Goal: Complete application form

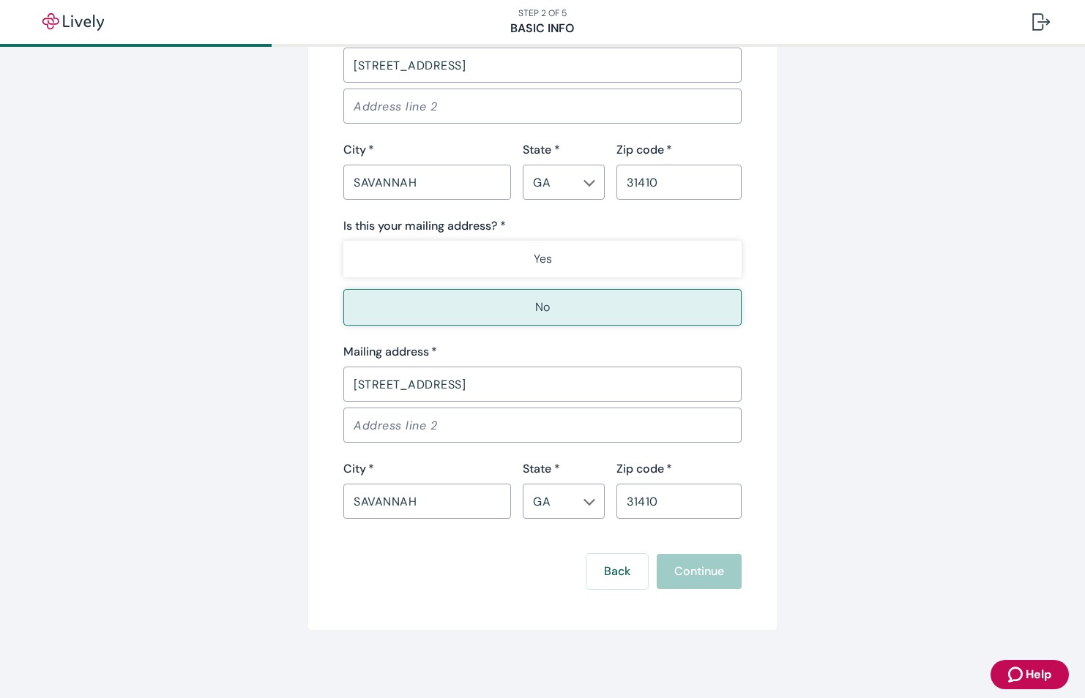
scroll to position [1010, 0]
click at [572, 262] on button "Yes" at bounding box center [542, 257] width 398 height 37
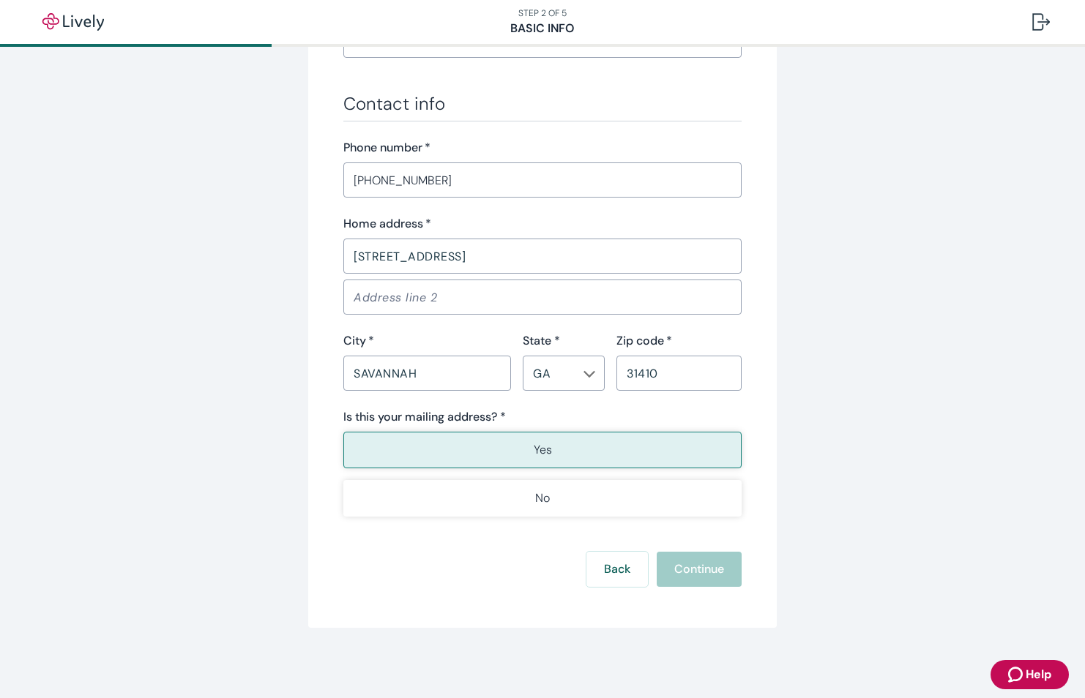
scroll to position [817, 0]
click at [512, 463] on button "Yes" at bounding box center [542, 450] width 398 height 37
click at [667, 570] on div "Back Continue" at bounding box center [542, 569] width 398 height 35
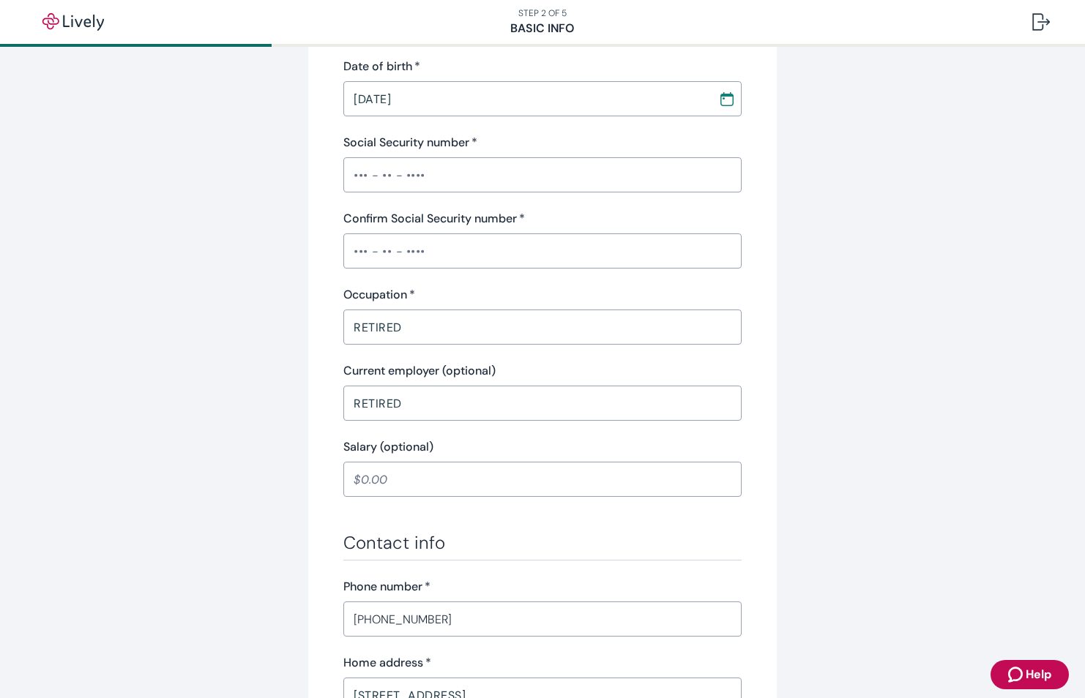
scroll to position [0, 0]
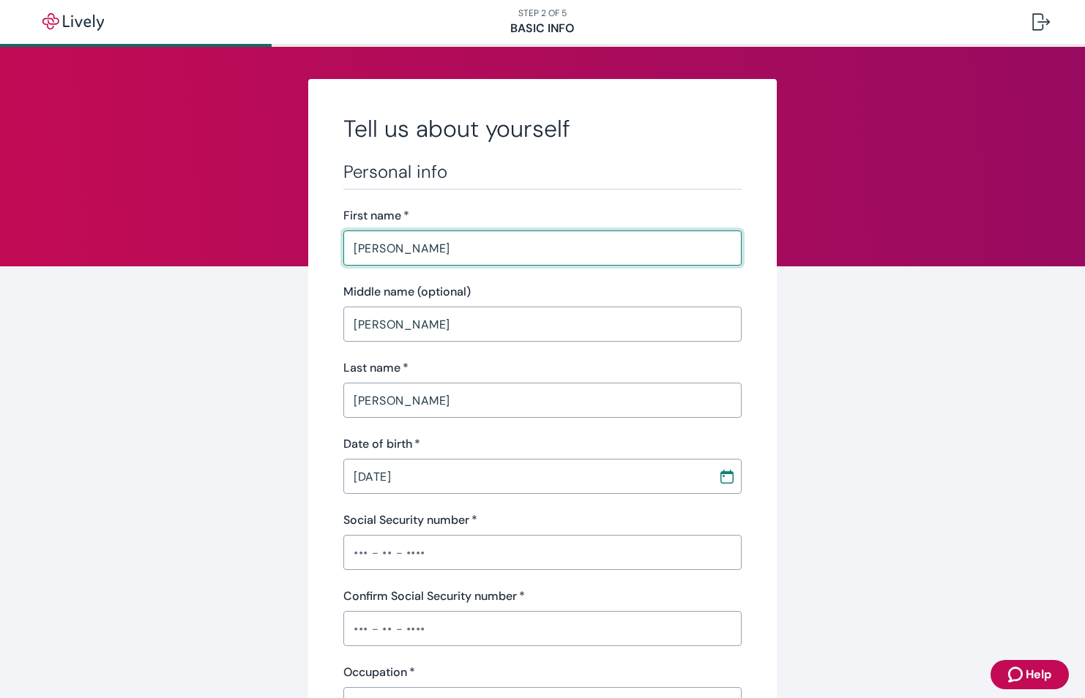
click at [409, 243] on input "[PERSON_NAME]" at bounding box center [542, 248] width 398 height 29
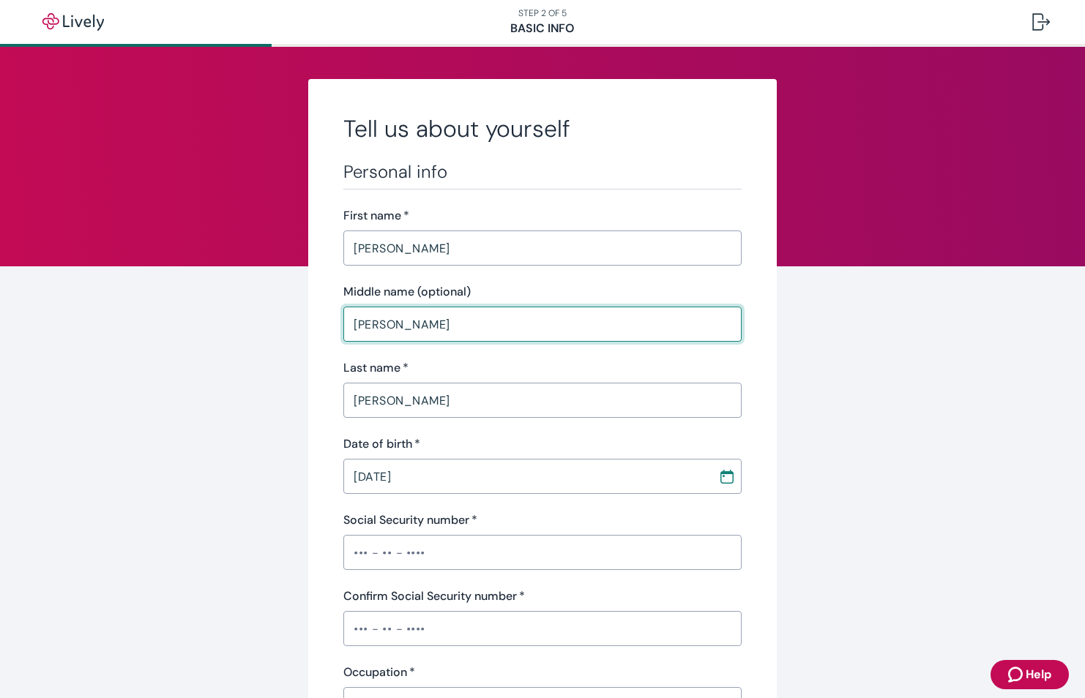
click at [394, 314] on input "[PERSON_NAME]" at bounding box center [542, 324] width 398 height 29
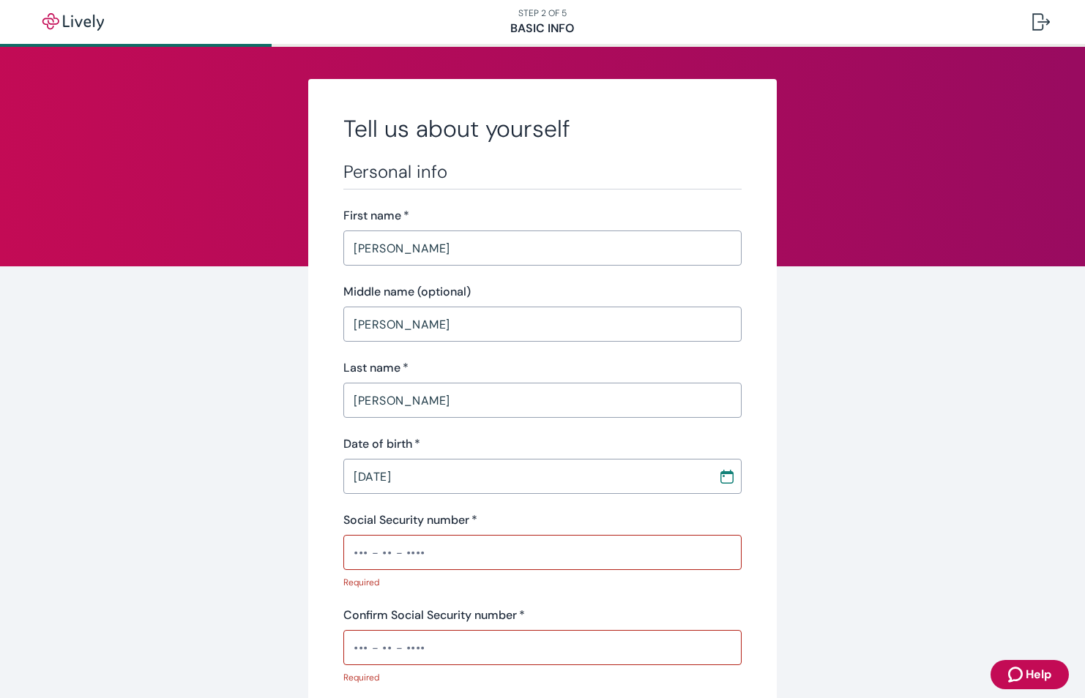
click at [348, 548] on input "Social Security number   *" at bounding box center [542, 552] width 398 height 29
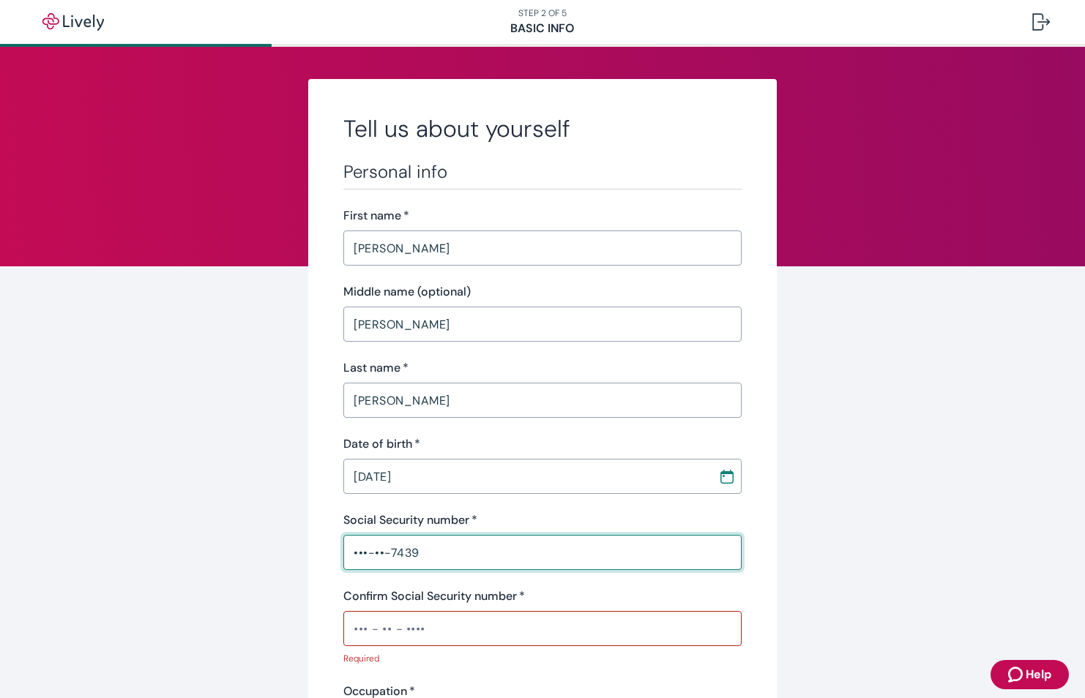
type input "•••-••-7439"
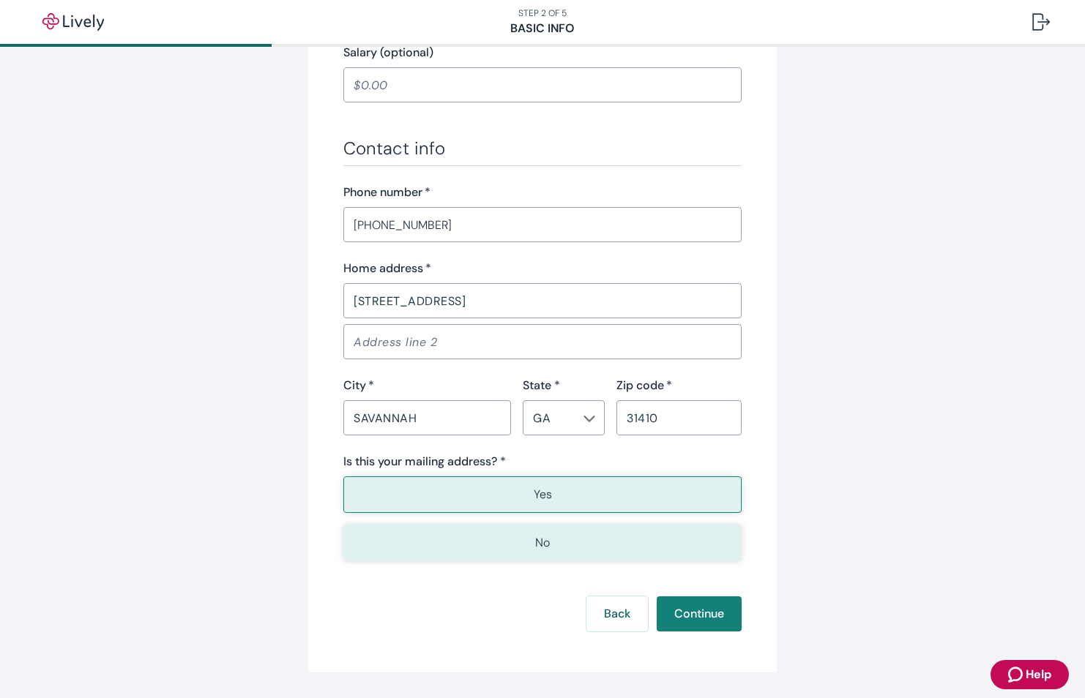
scroll to position [805, 0]
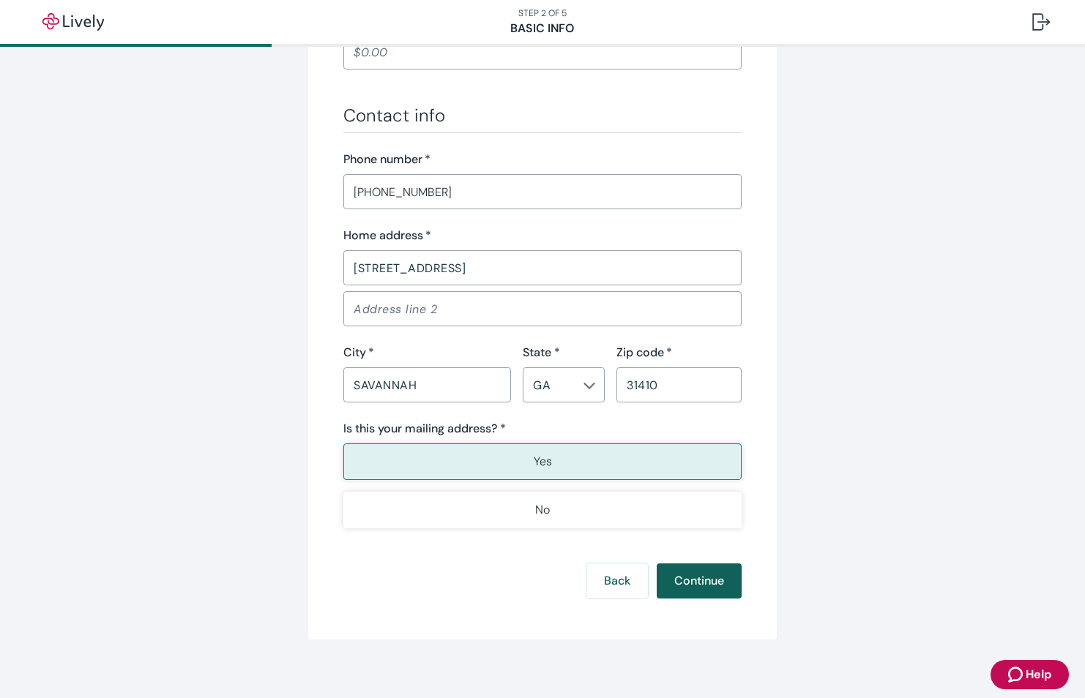
type input "•••-••-7439"
click at [693, 584] on button "Continue" at bounding box center [699, 581] width 85 height 35
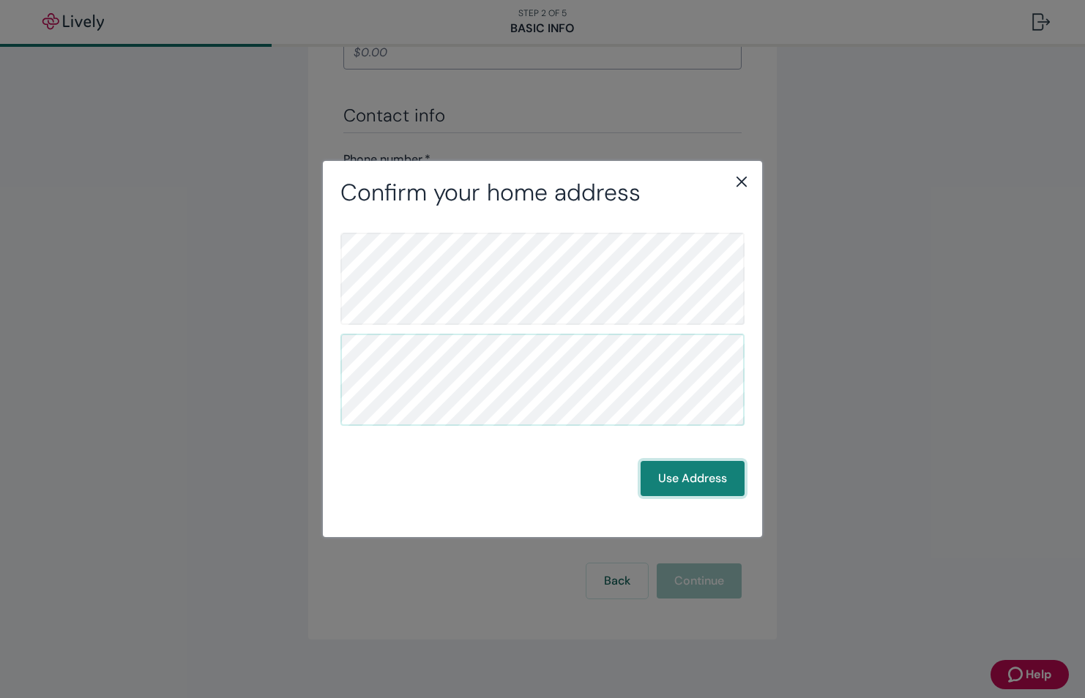
click at [711, 476] on button "Use Address" at bounding box center [693, 478] width 104 height 35
click at [728, 478] on button "Use Address" at bounding box center [693, 478] width 104 height 35
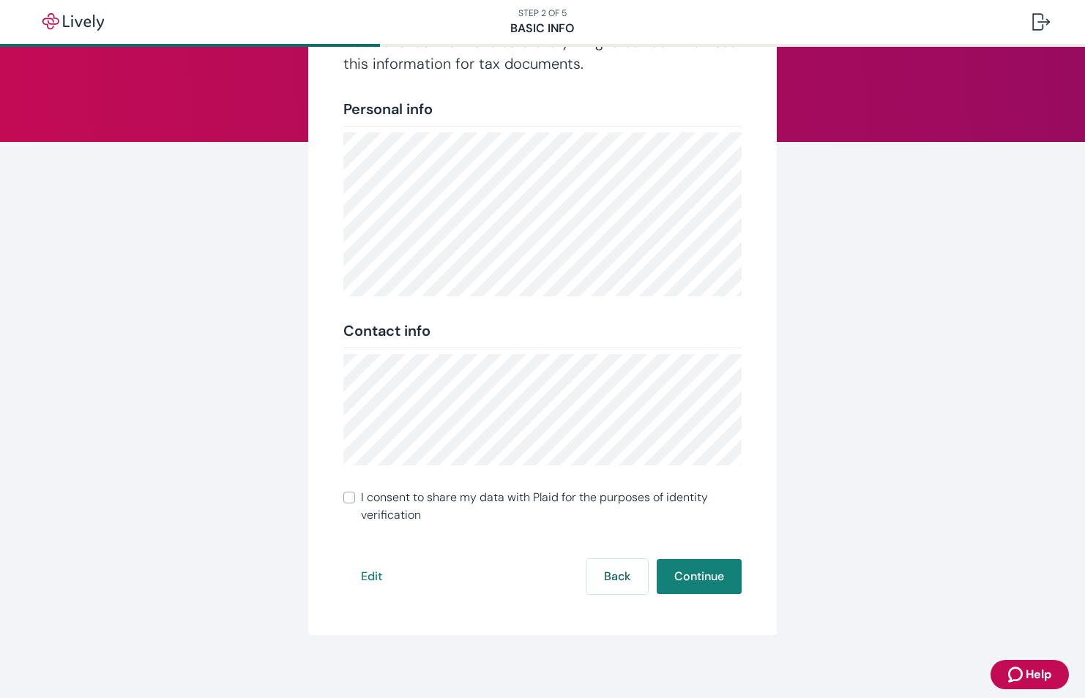
scroll to position [132, 0]
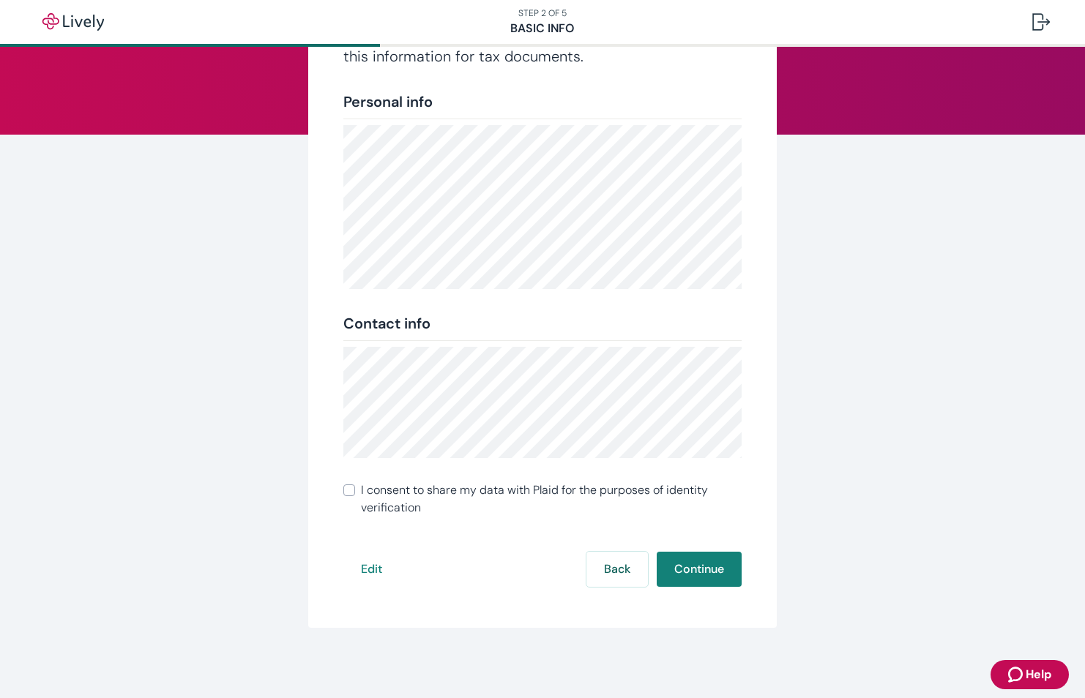
click at [346, 491] on input "I consent to share my data with Plaid for the purposes of identity verification" at bounding box center [349, 491] width 12 height 12
checkbox input "true"
click at [687, 570] on button "Continue" at bounding box center [699, 569] width 85 height 35
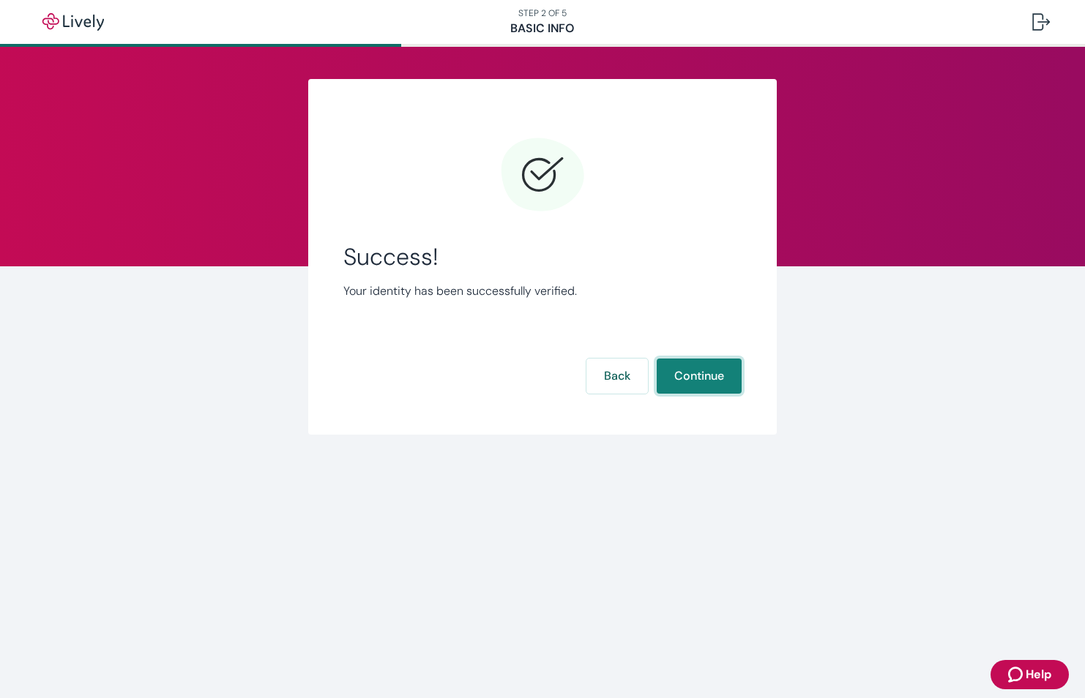
click at [698, 384] on button "Continue" at bounding box center [699, 376] width 85 height 35
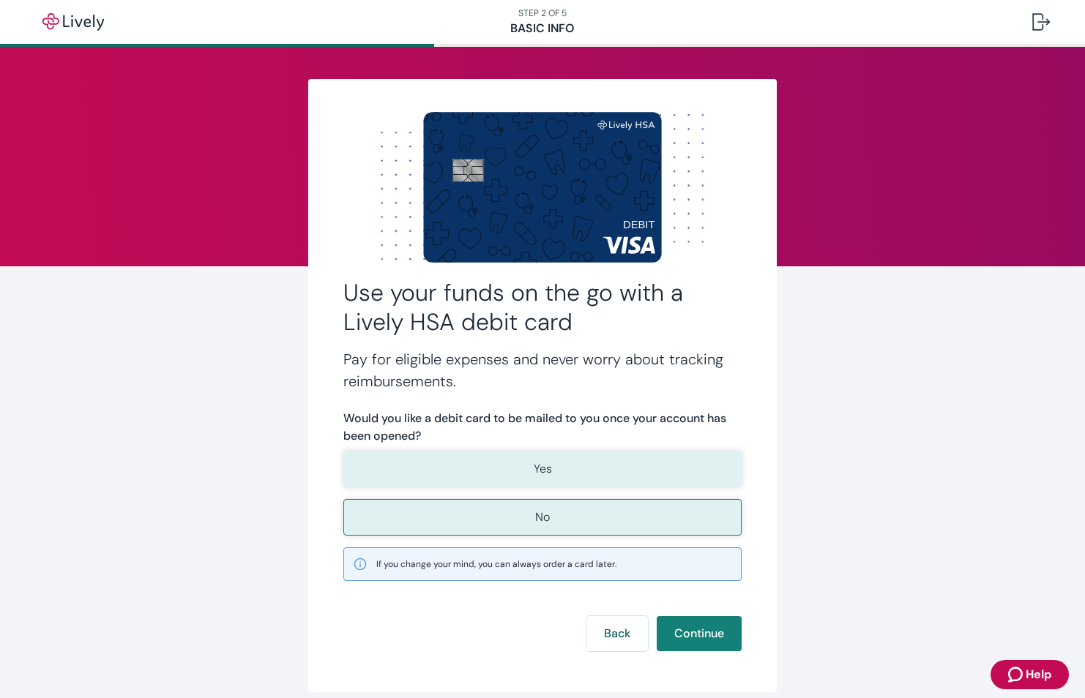
click at [534, 477] on p "Yes" at bounding box center [543, 469] width 18 height 18
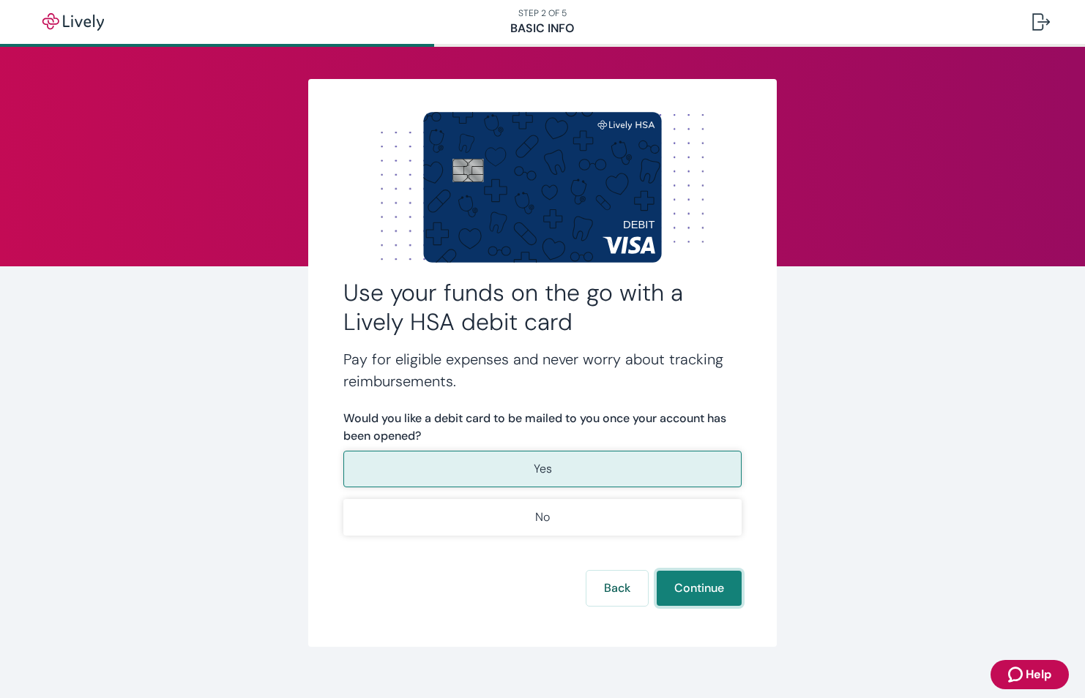
click at [695, 592] on button "Continue" at bounding box center [699, 588] width 85 height 35
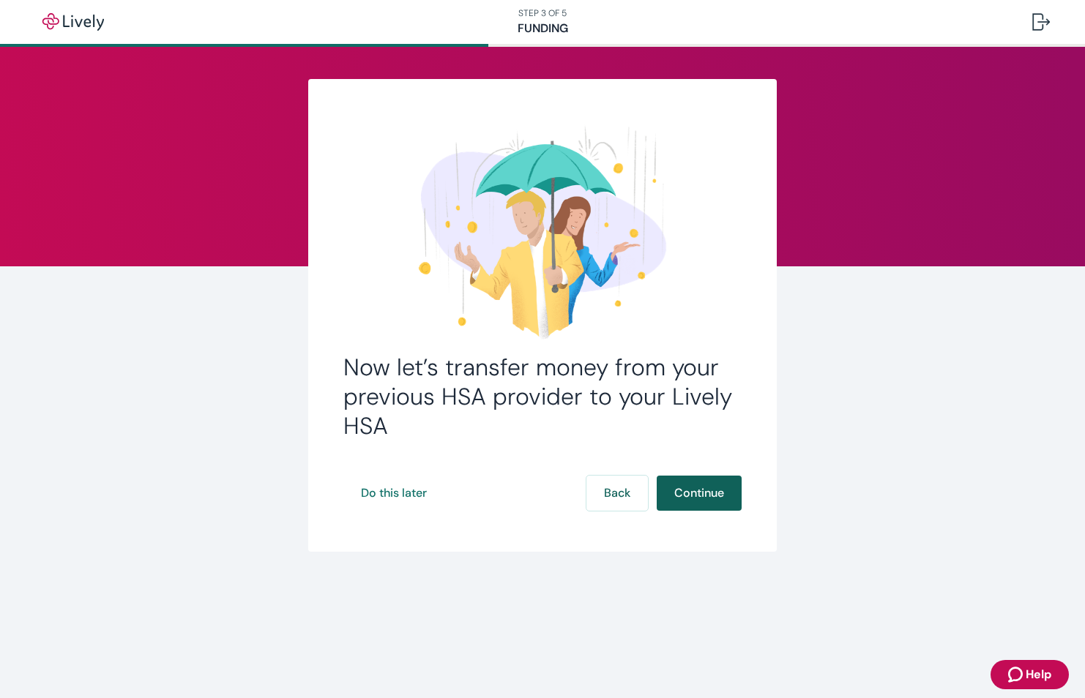
click at [696, 496] on button "Continue" at bounding box center [699, 493] width 85 height 35
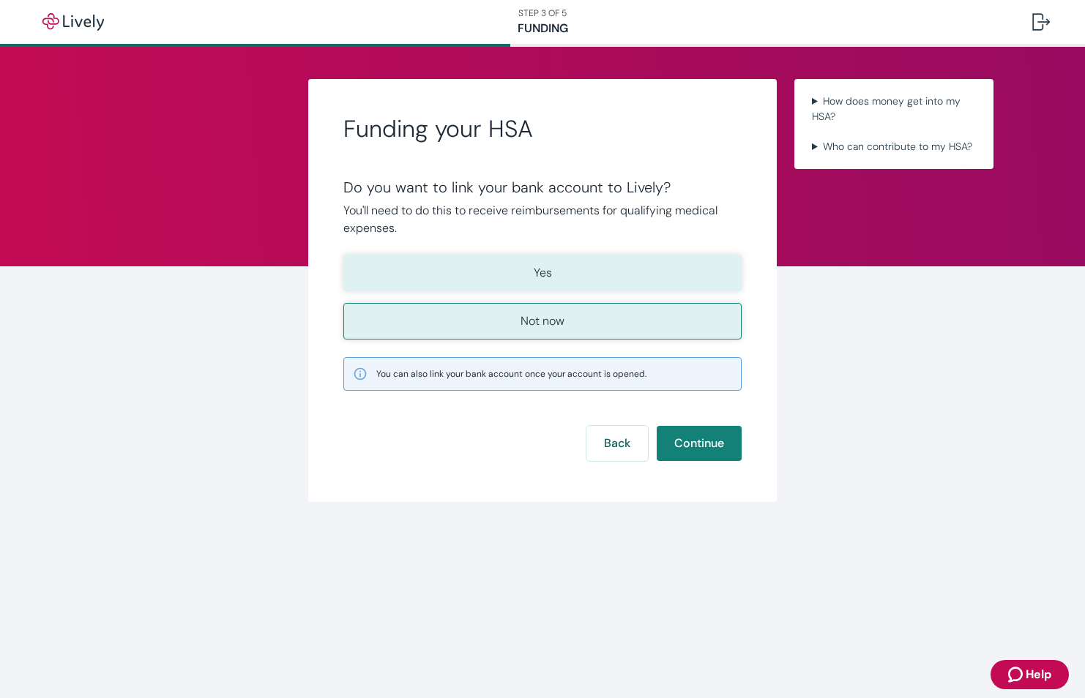
click at [539, 265] on p "Yes" at bounding box center [543, 273] width 18 height 18
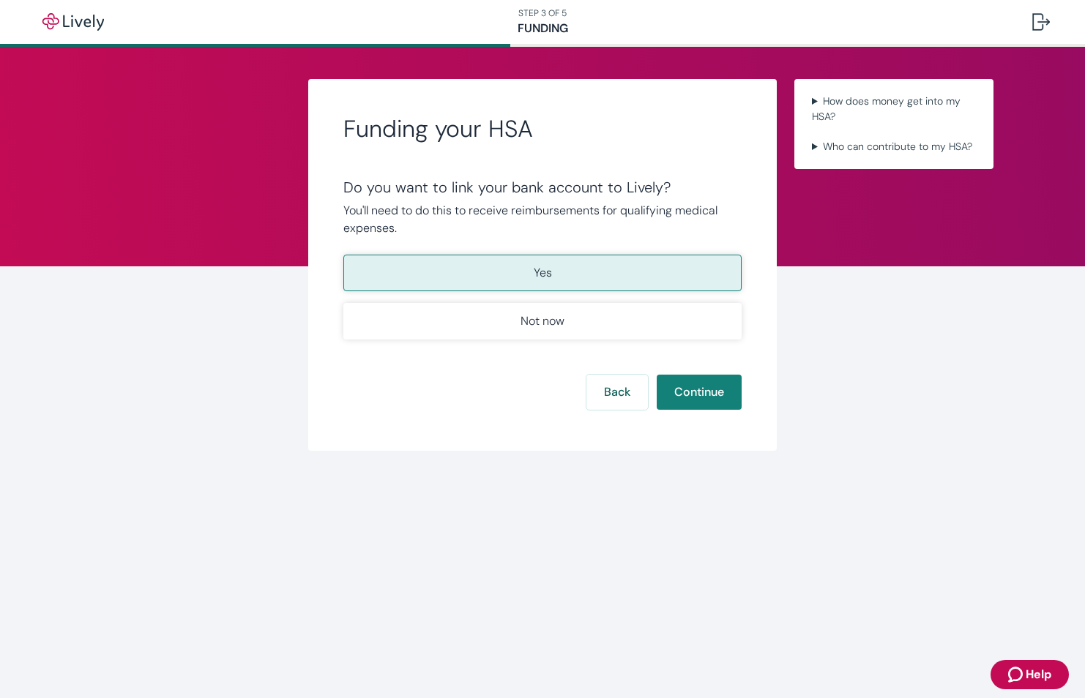
click at [541, 277] on p "Yes" at bounding box center [543, 273] width 18 height 18
click at [685, 390] on button "Continue" at bounding box center [699, 392] width 85 height 35
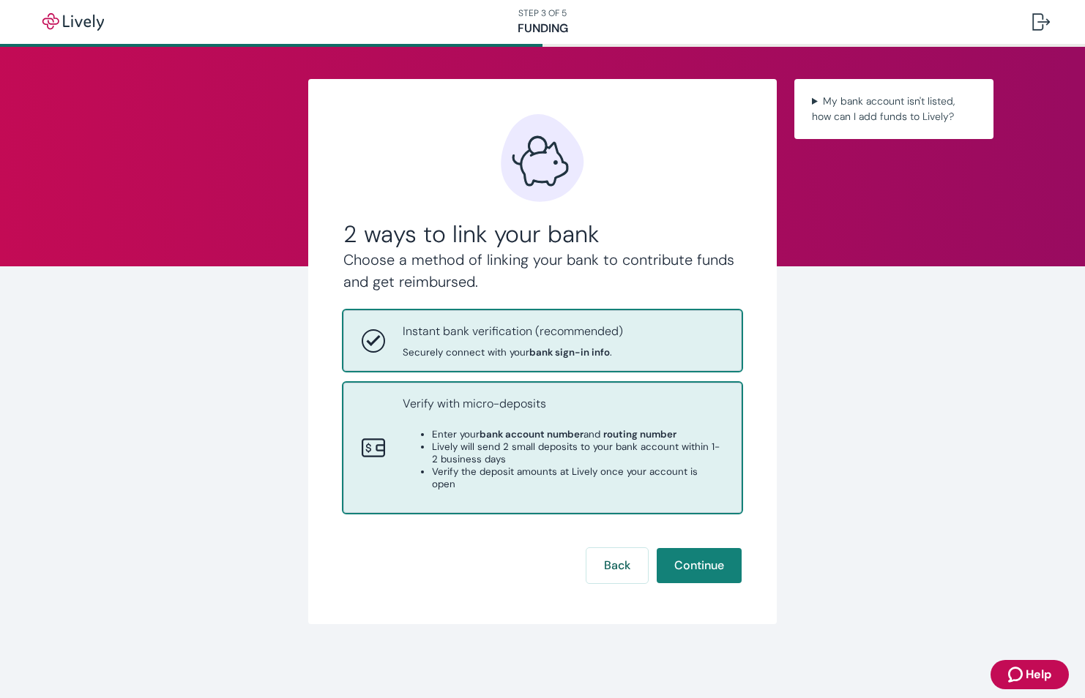
click at [551, 438] on strong "bank account number" at bounding box center [532, 434] width 104 height 12
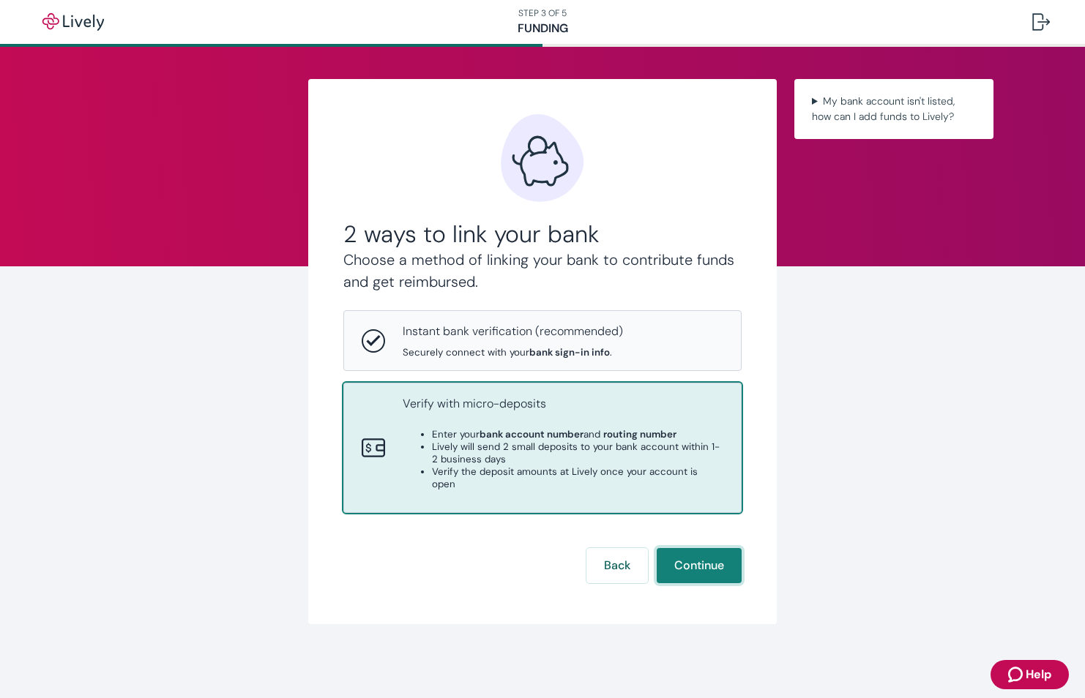
click at [692, 556] on button "Continue" at bounding box center [699, 565] width 85 height 35
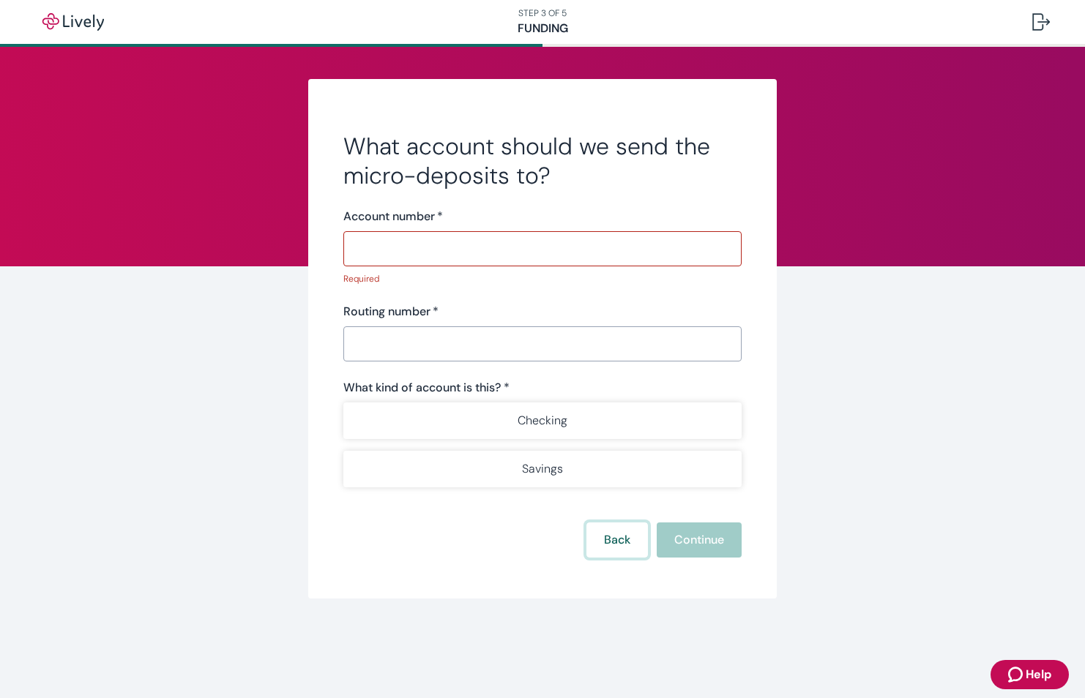
click at [603, 533] on button "Back" at bounding box center [616, 540] width 61 height 35
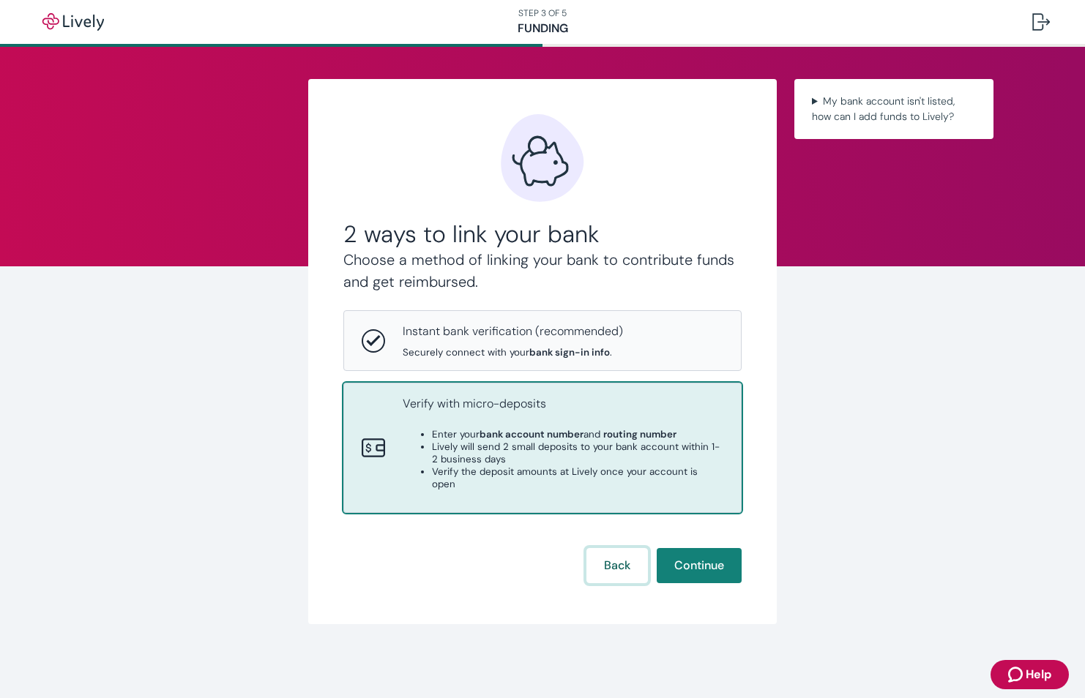
click at [613, 559] on button "Back" at bounding box center [616, 565] width 61 height 35
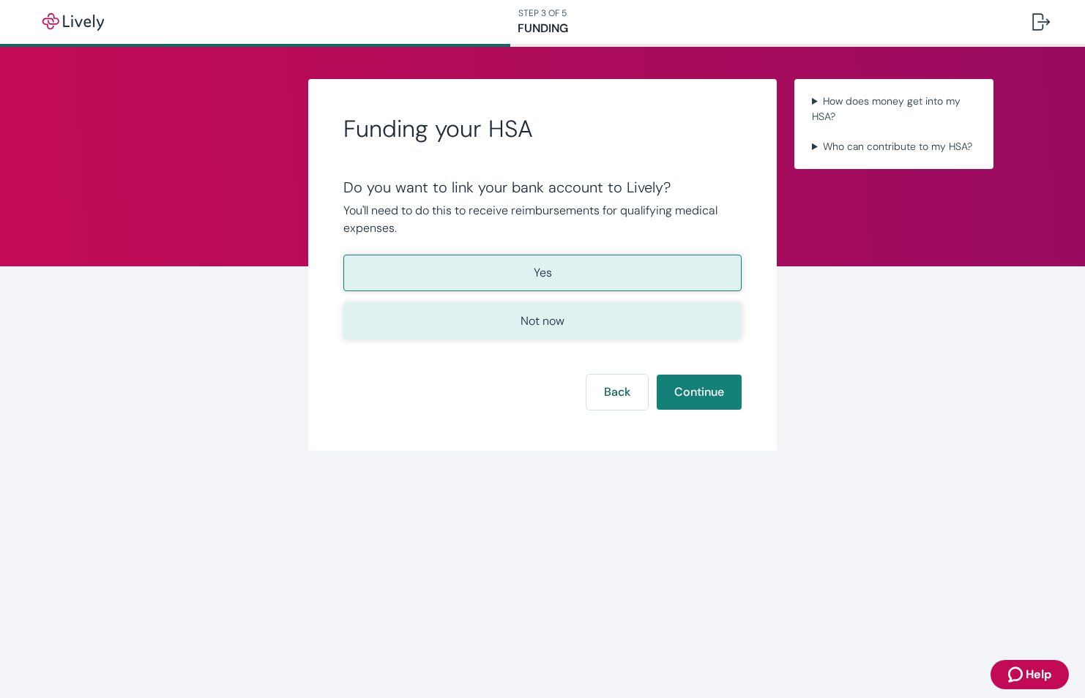
click at [532, 333] on button "Not now" at bounding box center [542, 321] width 398 height 37
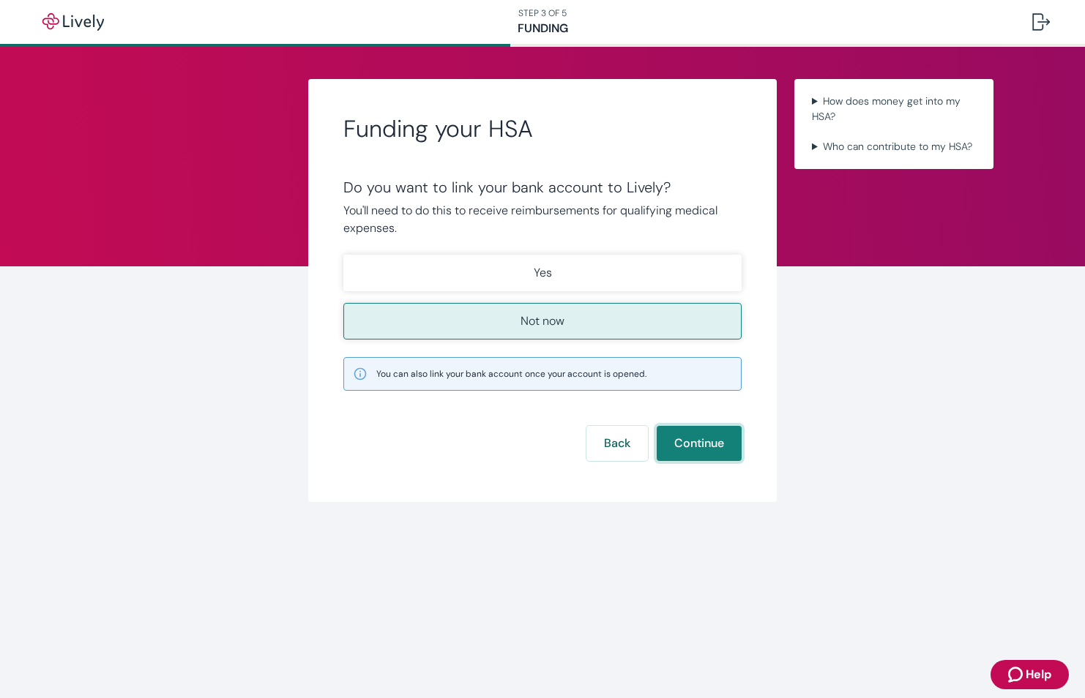
click at [701, 448] on button "Continue" at bounding box center [699, 443] width 85 height 35
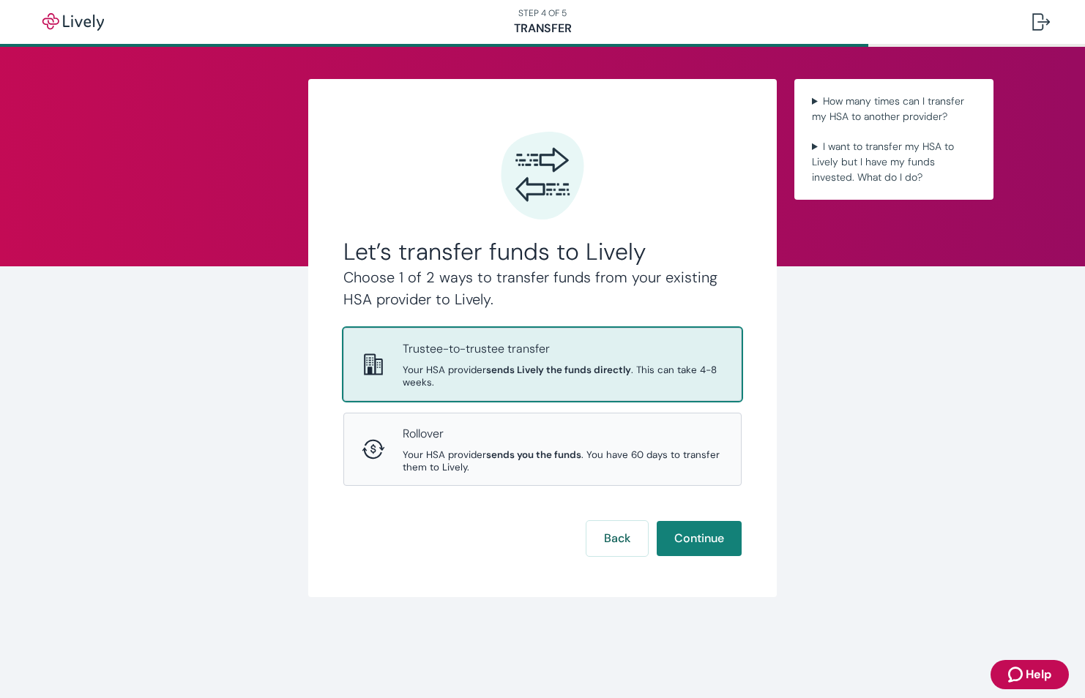
click at [480, 362] on div "Trustee-to-trustee transfer Your HSA provider sends Lively the funds directly .…" at bounding box center [563, 364] width 321 height 48
click at [690, 540] on button "Continue" at bounding box center [699, 538] width 85 height 35
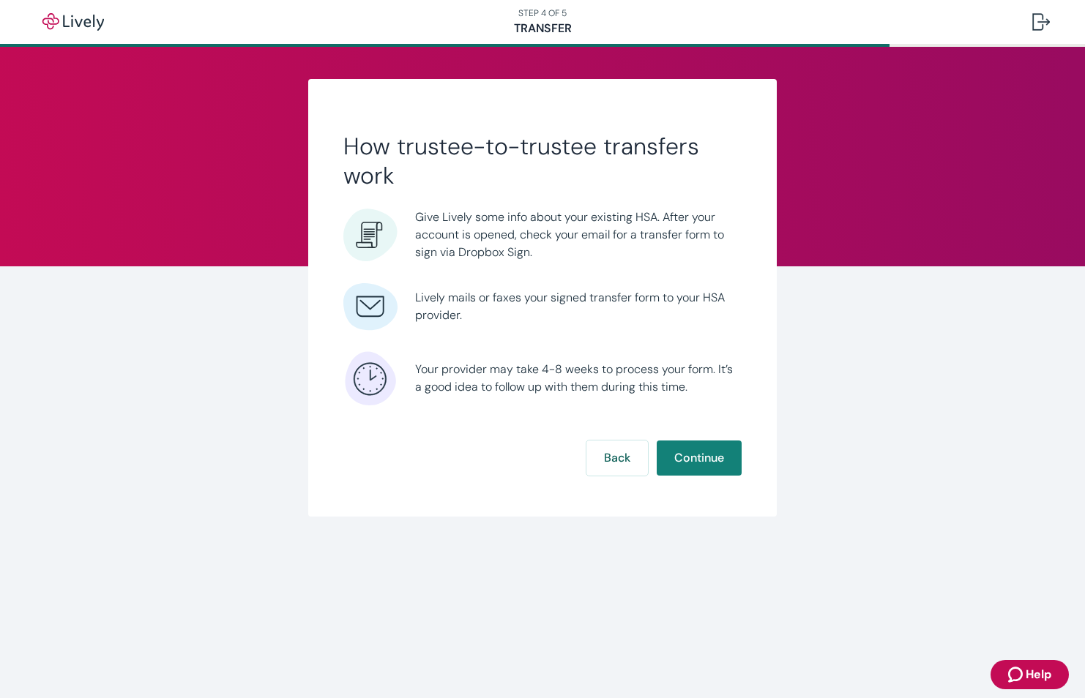
click at [701, 450] on button "Continue" at bounding box center [699, 458] width 85 height 35
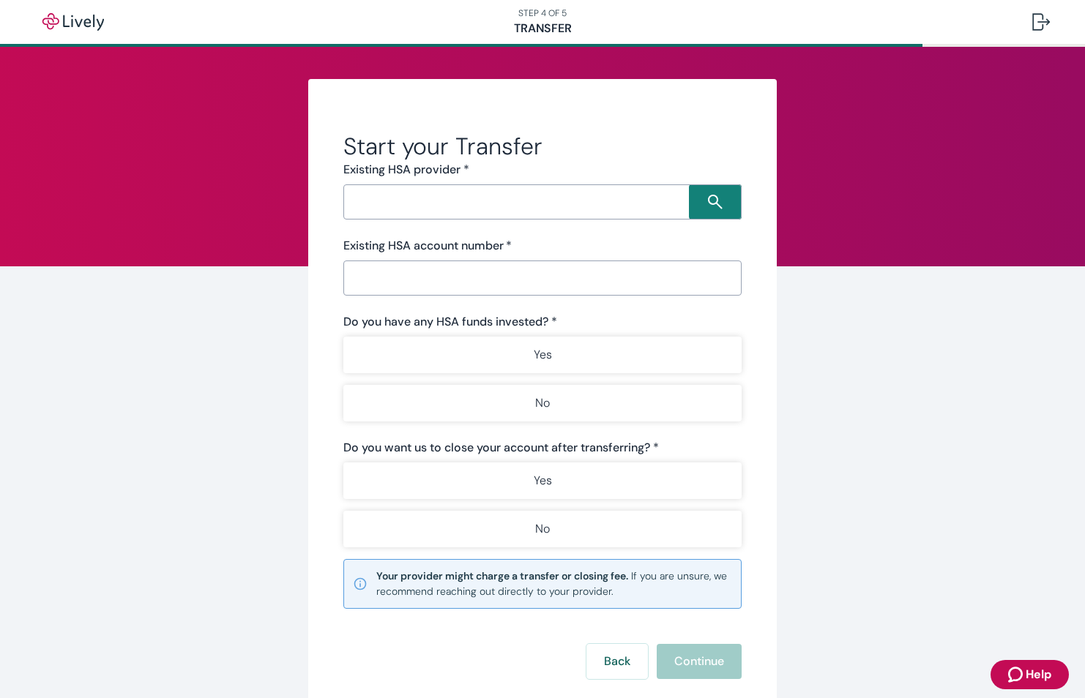
click at [427, 209] on input "Search input" at bounding box center [518, 202] width 341 height 20
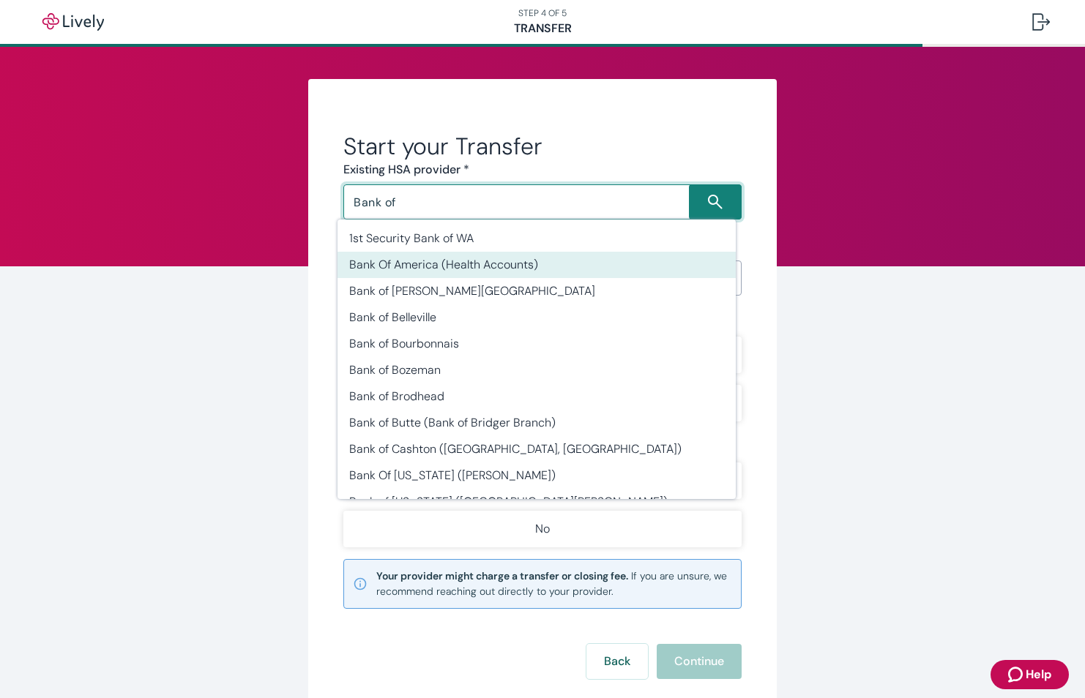
click at [371, 258] on li "Bank Of America (Health Accounts)" at bounding box center [536, 265] width 398 height 26
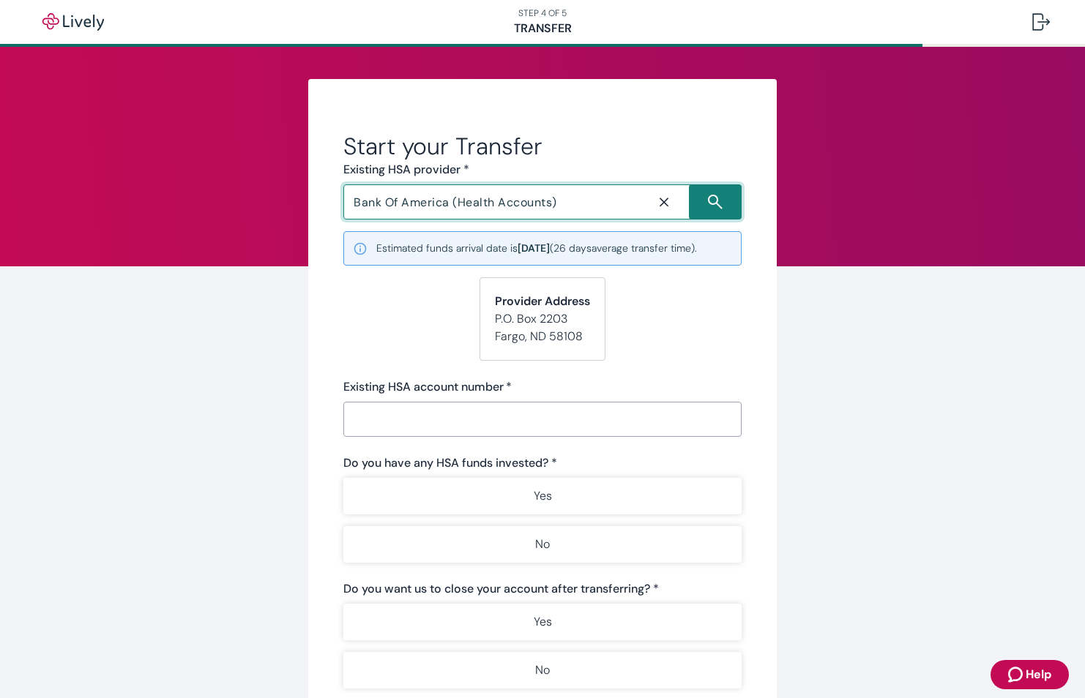
type input "Bank Of America (Health Accounts)"
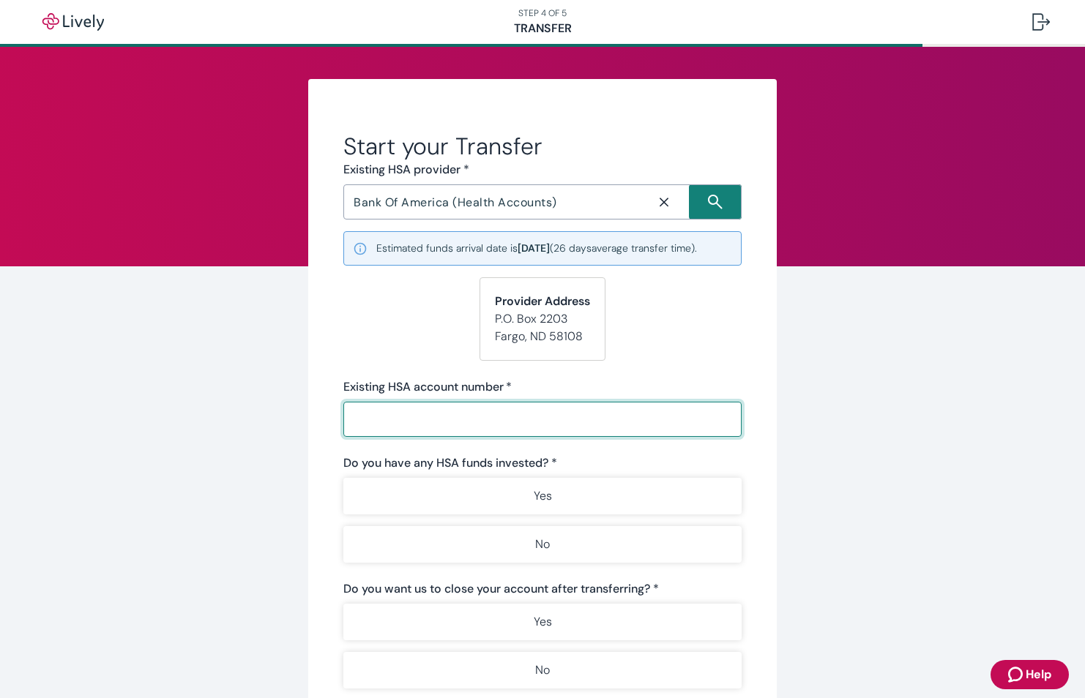
click at [392, 429] on input "Existing HSA account number   *" at bounding box center [542, 419] width 398 height 29
